Goal: Task Accomplishment & Management: Manage account settings

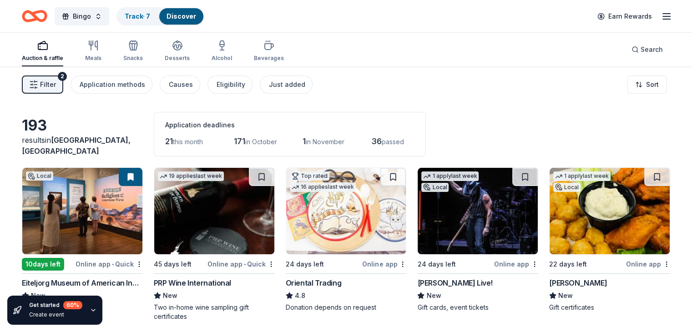
click at [663, 14] on line "button" at bounding box center [666, 14] width 7 height 0
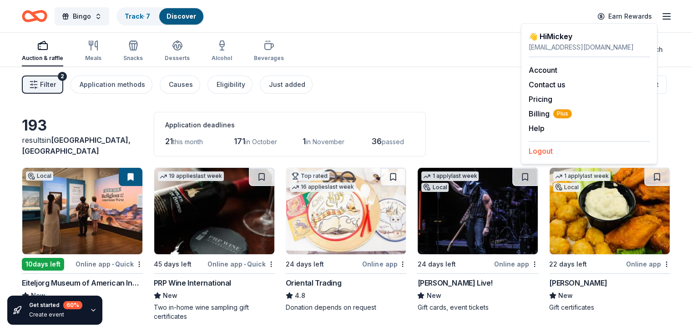
click at [542, 149] on button "Logout" at bounding box center [541, 151] width 24 height 11
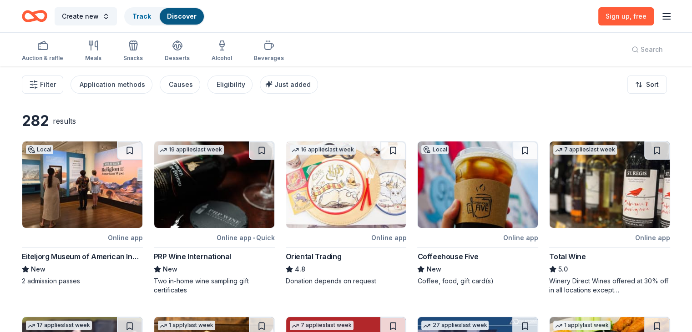
click at [661, 18] on icon "button" at bounding box center [666, 16] width 11 height 11
click at [540, 83] on button "Log in" at bounding box center [539, 88] width 21 height 11
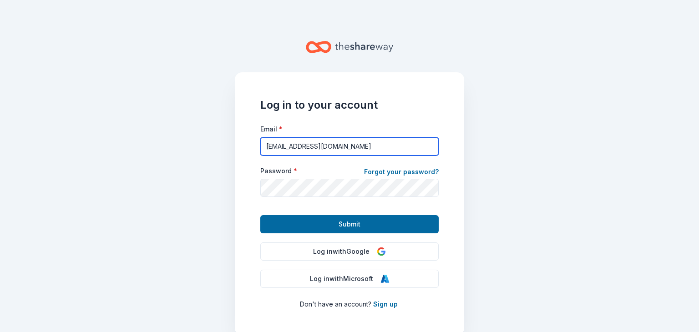
click at [384, 147] on input "[EMAIL_ADDRESS][DOMAIN_NAME]" at bounding box center [349, 146] width 178 height 18
type input "m"
type input "[EMAIL_ADDRESS][DOMAIN_NAME]"
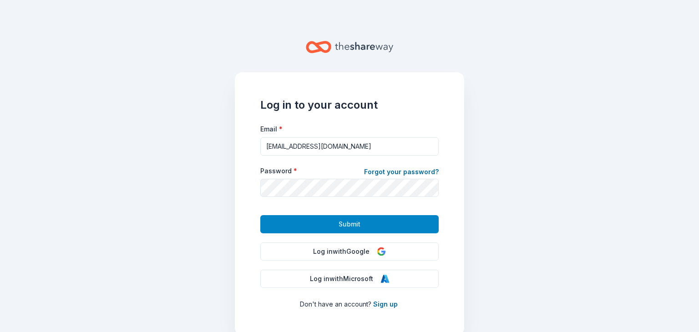
click at [282, 228] on button "Submit" at bounding box center [349, 224] width 178 height 18
